Goal: Check status: Check status

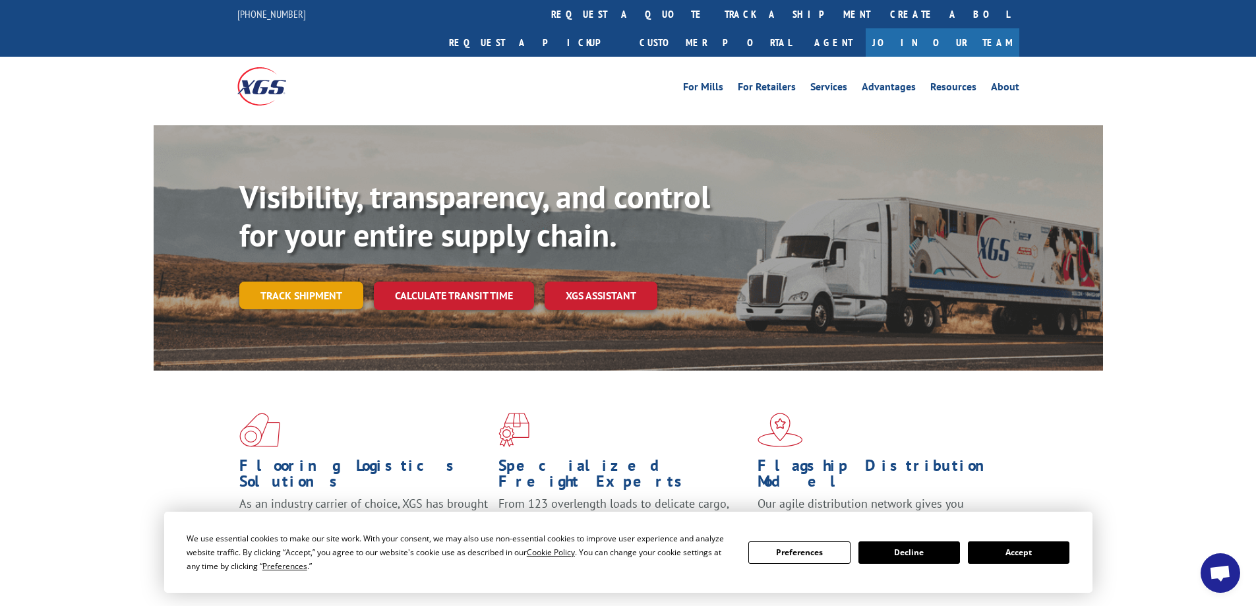
click at [263, 281] on link "Track shipment" at bounding box center [301, 295] width 124 height 28
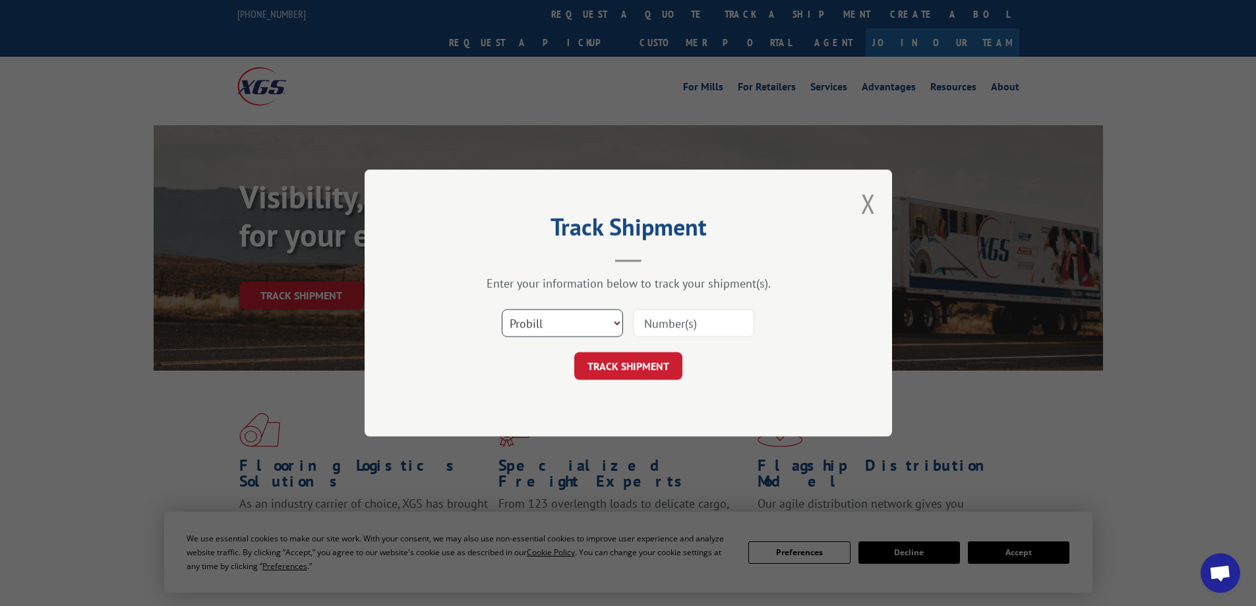
click at [620, 321] on select "Select category... Probill BOL PO" at bounding box center [562, 323] width 121 height 28
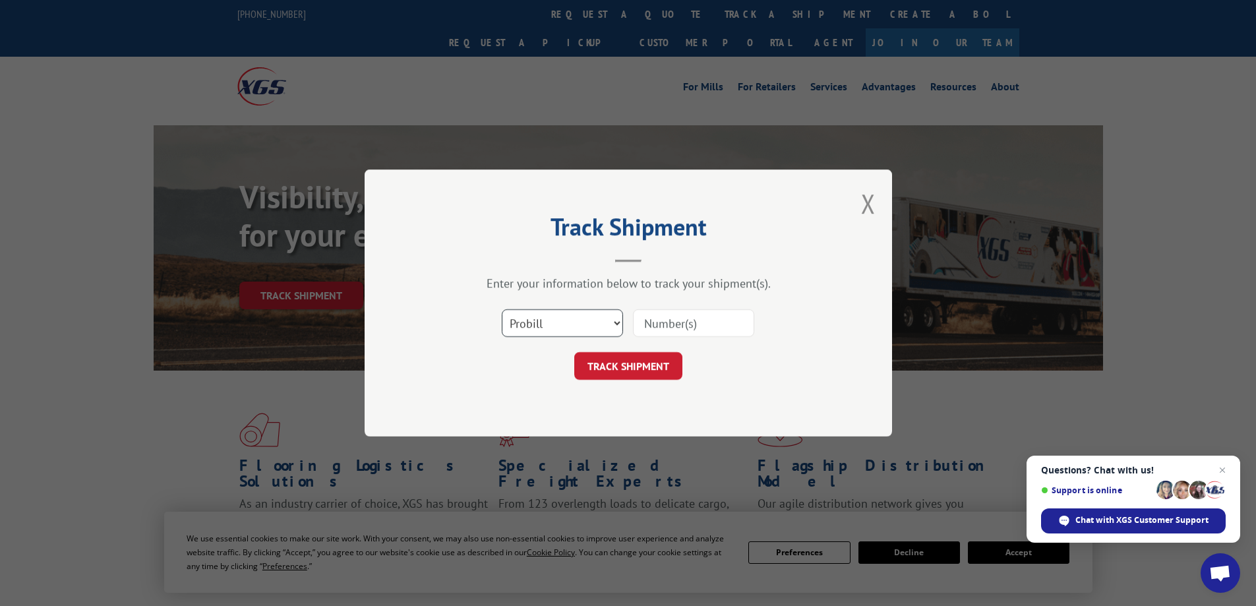
select select "bol"
click at [502, 309] on select "Select category... Probill BOL PO" at bounding box center [562, 323] width 121 height 28
click at [706, 323] on input at bounding box center [693, 323] width 121 height 28
type input "7000929"
click at [574, 352] on button "TRACK SHIPMENT" at bounding box center [628, 366] width 108 height 28
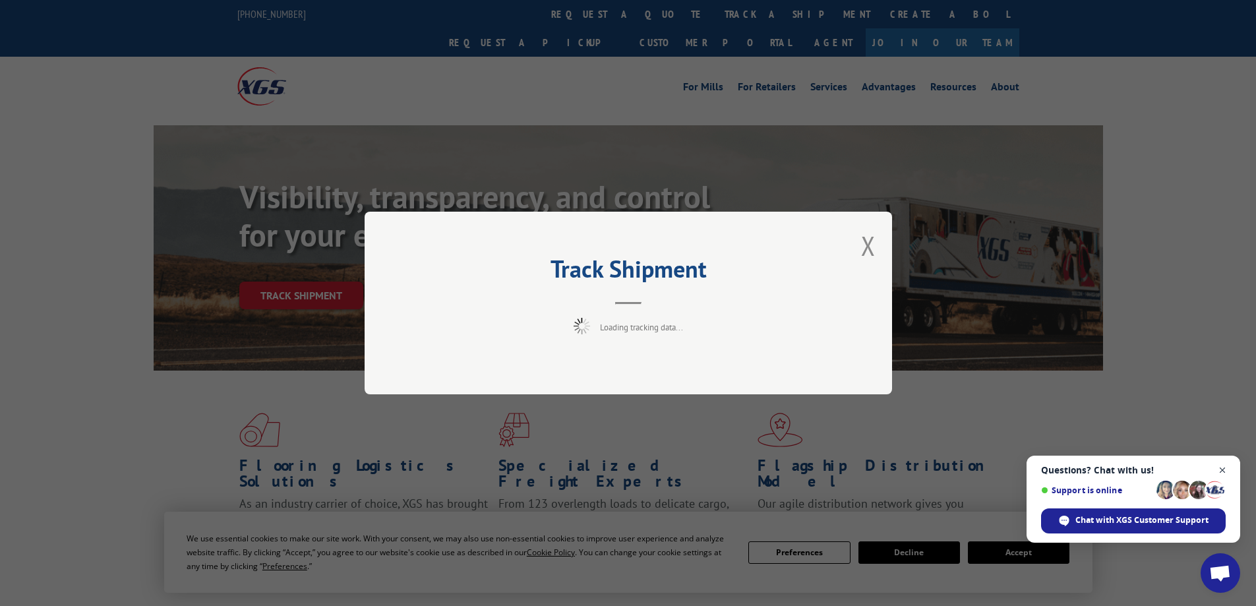
click at [1222, 471] on span "Close chat" at bounding box center [1222, 470] width 16 height 16
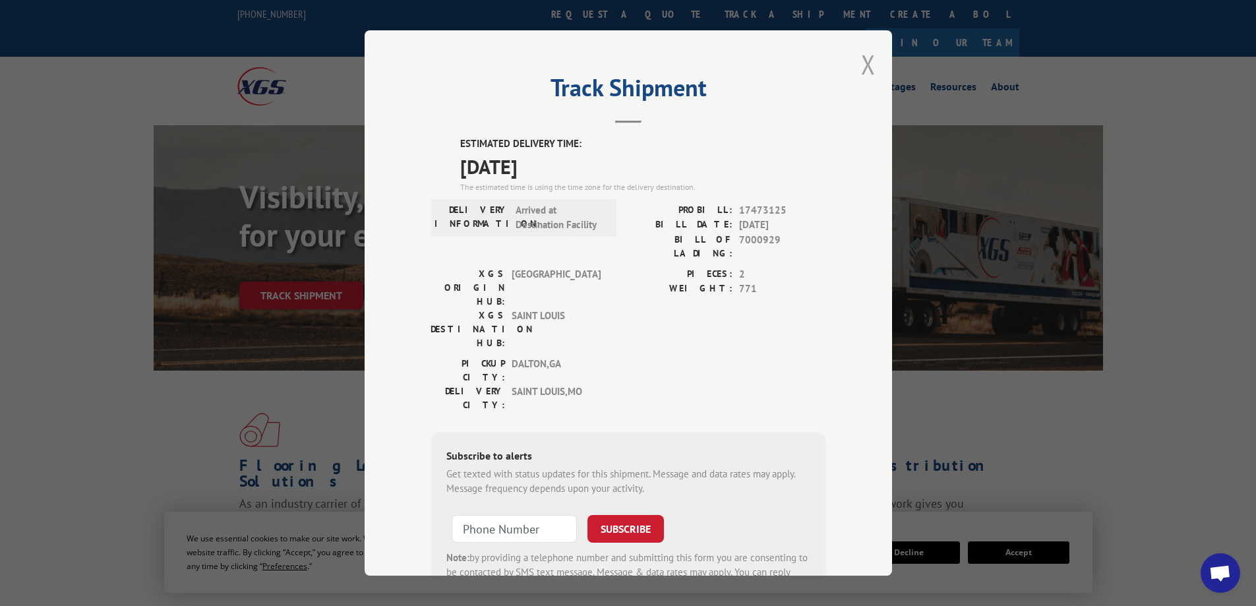
click at [861, 69] on button "Close modal" at bounding box center [868, 64] width 15 height 35
